Goal: Book appointment/travel/reservation

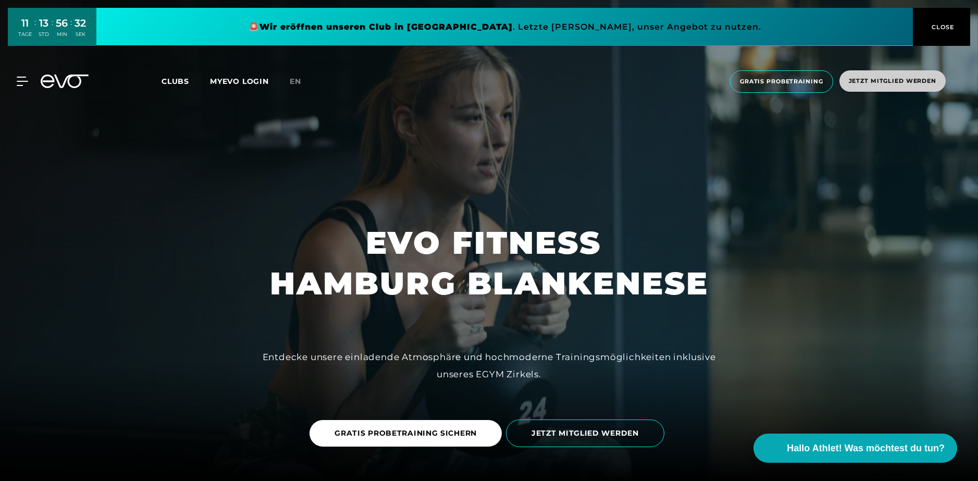
click at [892, 79] on span "Jetzt Mitglied werden" at bounding box center [891, 81] width 87 height 9
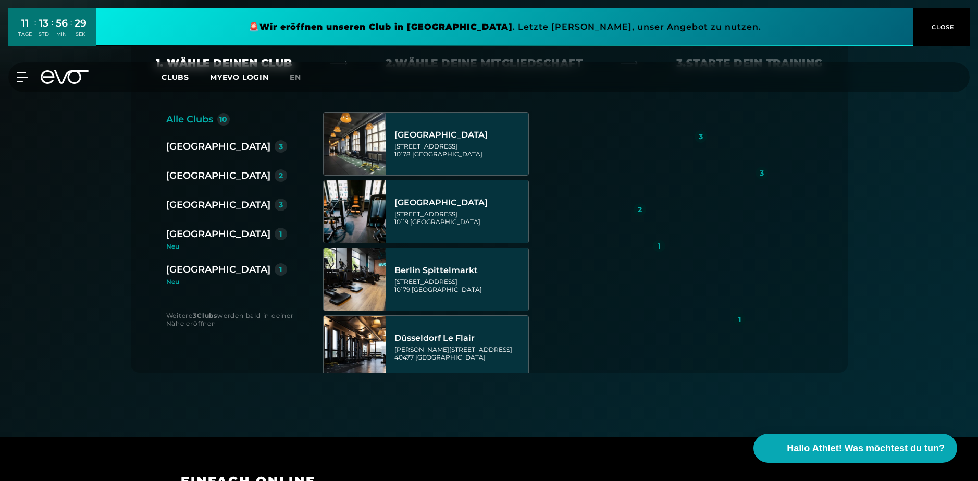
scroll to position [208, 0]
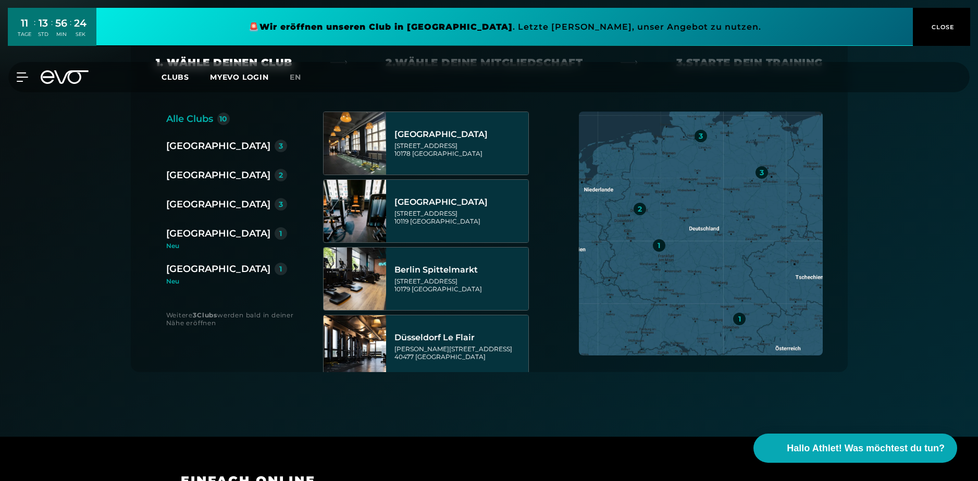
click at [274, 205] on div "3" at bounding box center [280, 204] width 12 height 12
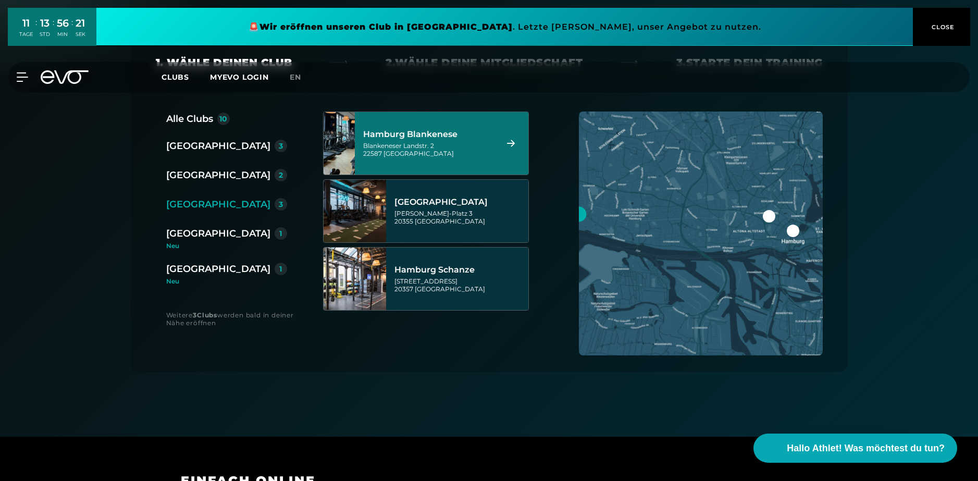
click at [463, 140] on div "Hamburg Blankenese Blankeneser Landstr. 2 22587 Hamburg" at bounding box center [428, 143] width 131 height 46
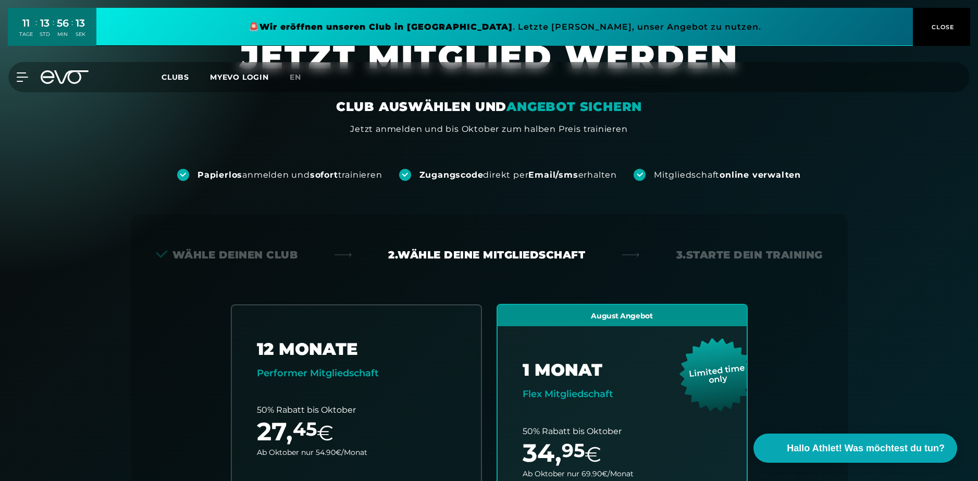
scroll to position [0, 0]
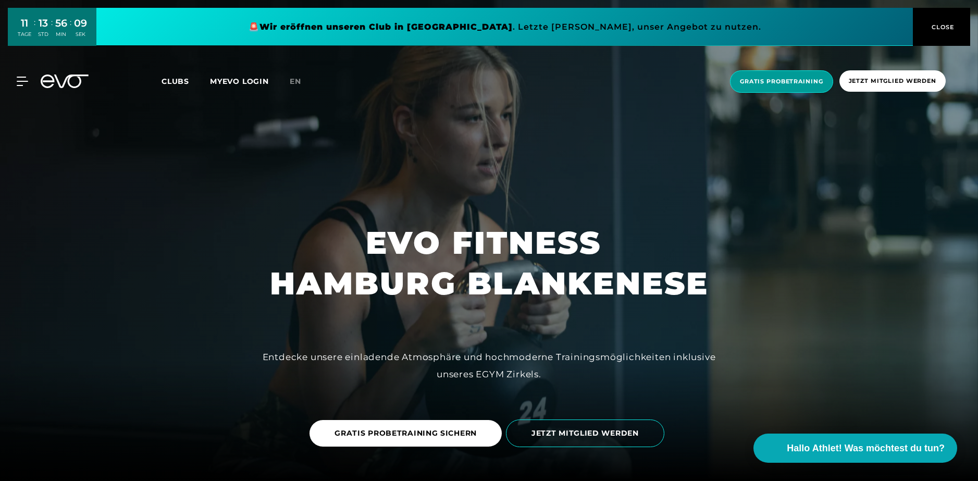
click at [764, 89] on span "Gratis Probetraining" at bounding box center [781, 81] width 103 height 22
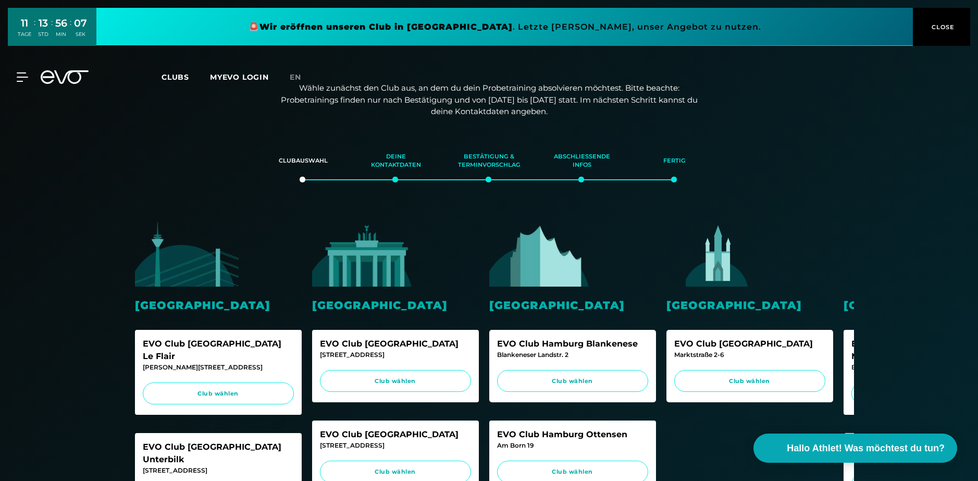
scroll to position [104, 0]
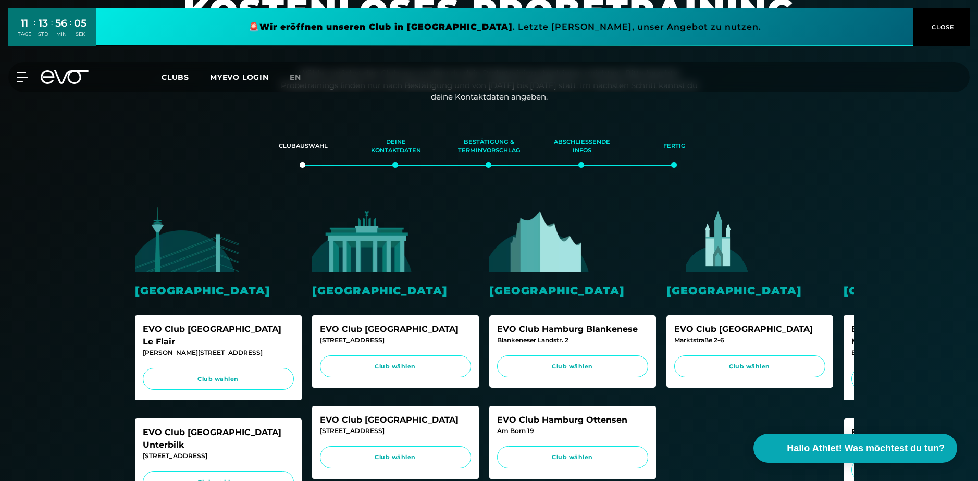
click at [543, 276] on div "Hamburg EVO Club Hamburg Blankenese Blankeneser Landstr. 2 Club wählen EVO Club…" at bounding box center [572, 443] width 167 height 472
click at [562, 370] on span "Club wählen" at bounding box center [572, 366] width 131 height 9
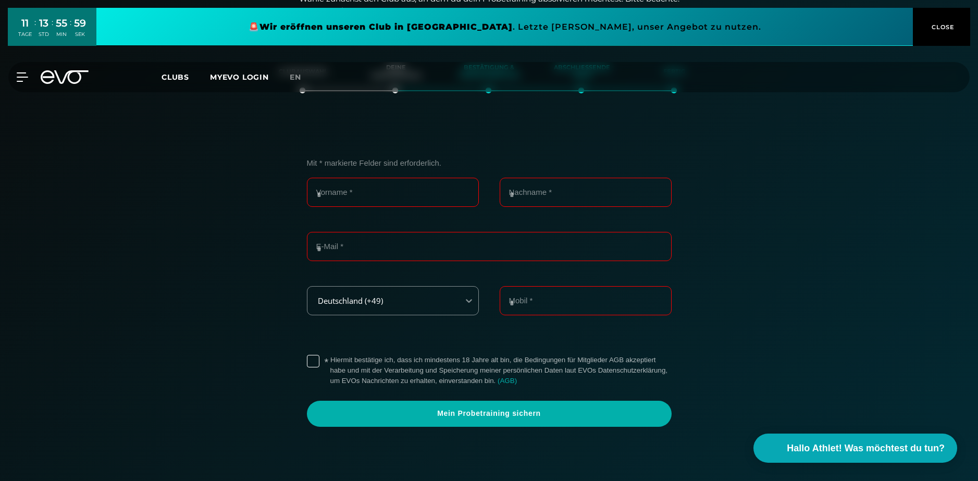
scroll to position [127, 0]
